Goal: Use online tool/utility

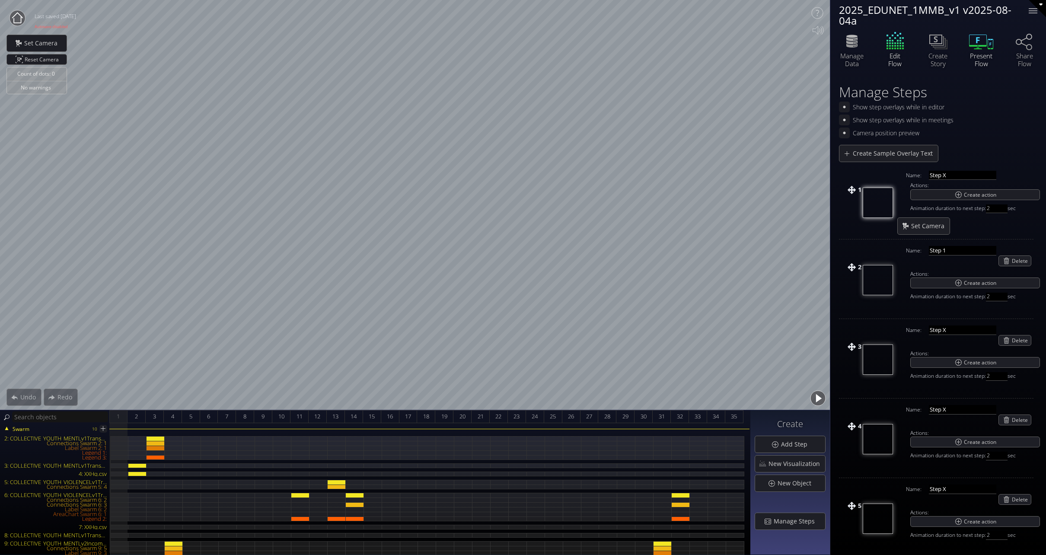
click at [993, 48] on icon at bounding box center [982, 41] width 26 height 22
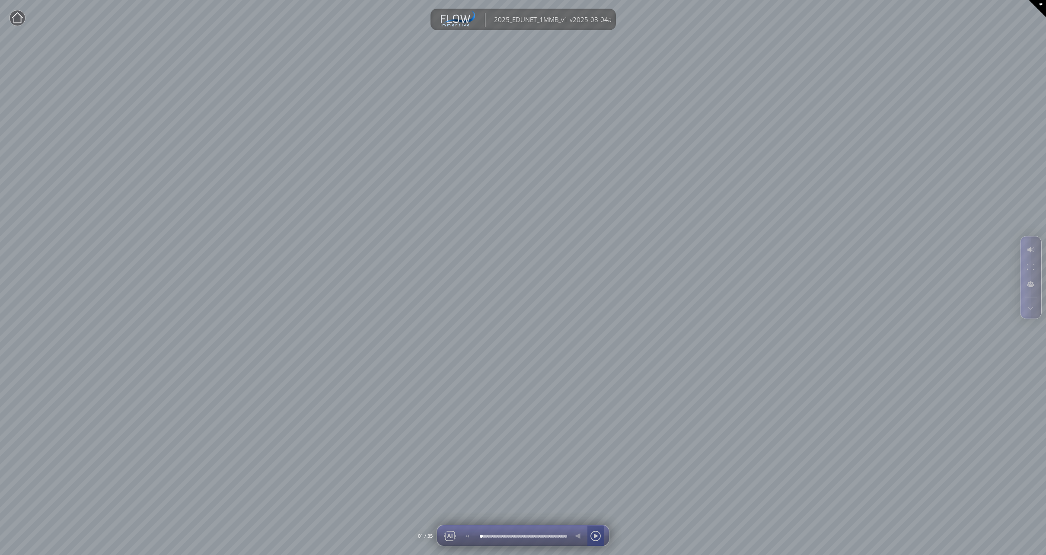
click at [599, 540] on div at bounding box center [595, 536] width 13 height 21
click at [598, 540] on div at bounding box center [595, 536] width 13 height 21
click at [595, 540] on div at bounding box center [595, 536] width 13 height 21
click at [594, 541] on div at bounding box center [595, 536] width 13 height 21
click at [592, 542] on div at bounding box center [595, 536] width 13 height 21
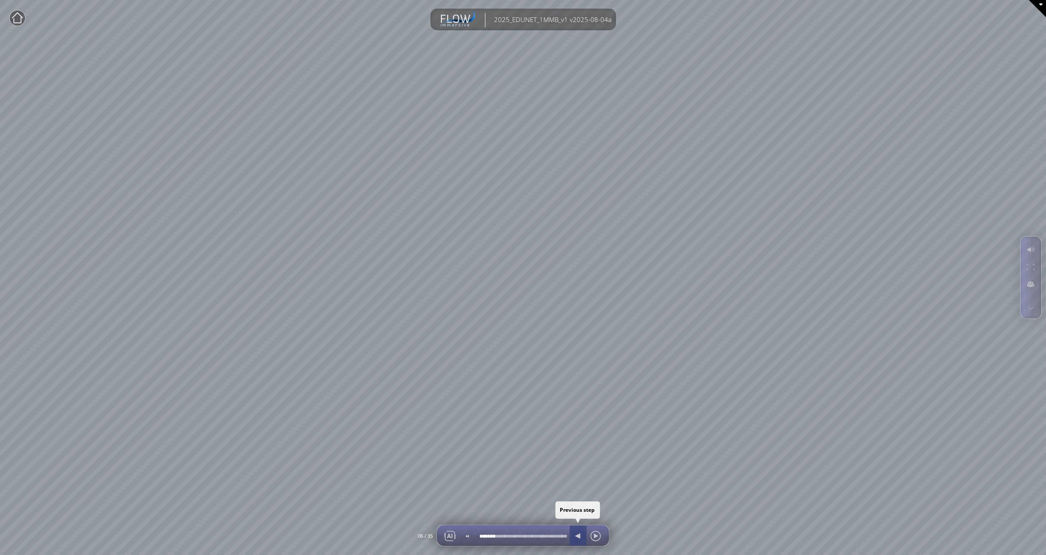
click at [577, 537] on div at bounding box center [578, 536] width 13 height 21
click at [576, 535] on div at bounding box center [578, 536] width 13 height 21
